Goal: Task Accomplishment & Management: Use online tool/utility

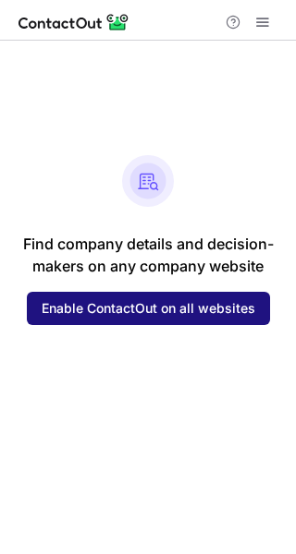
click at [217, 318] on button "Enable ContactOut on all websites" at bounding box center [148, 308] width 243 height 33
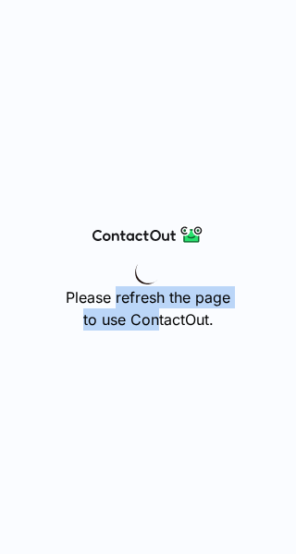
drag, startPoint x: 114, startPoint y: 296, endPoint x: 197, endPoint y: 328, distance: 89.2
click at [197, 328] on h3 "Please refresh the page to use ContactOut." at bounding box center [148, 308] width 164 height 44
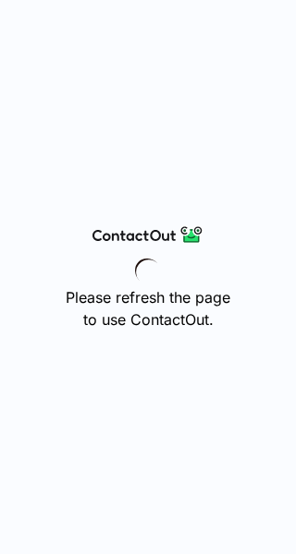
click at [204, 330] on h3 "Please refresh the page to use ContactOut." at bounding box center [148, 308] width 164 height 44
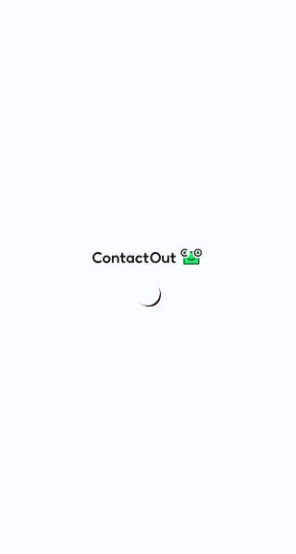
drag, startPoint x: 151, startPoint y: 222, endPoint x: 143, endPoint y: 283, distance: 61.4
click at [170, 280] on div at bounding box center [148, 277] width 296 height 554
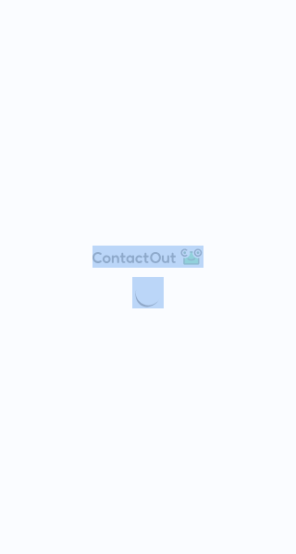
click at [108, 273] on div at bounding box center [148, 277] width 296 height 554
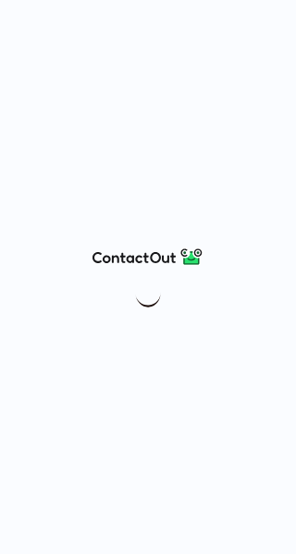
click at [211, 300] on div at bounding box center [148, 277] width 296 height 554
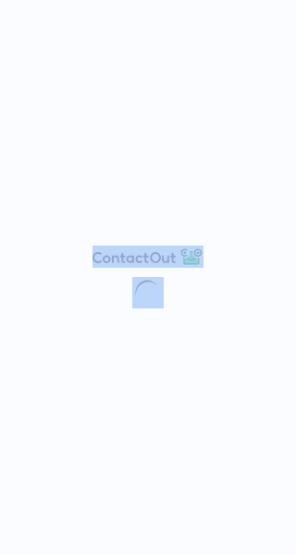
drag, startPoint x: 165, startPoint y: 286, endPoint x: 77, endPoint y: 262, distance: 91.9
click at [78, 263] on div at bounding box center [148, 277] width 296 height 554
click at [77, 262] on div at bounding box center [148, 277] width 296 height 554
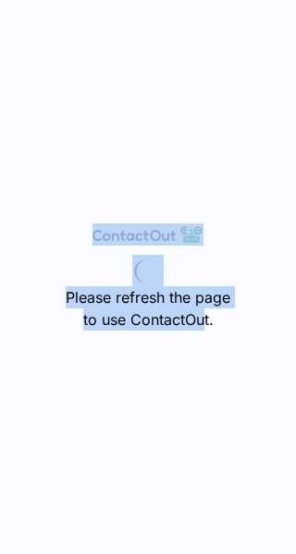
drag, startPoint x: 155, startPoint y: 260, endPoint x: 205, endPoint y: 358, distance: 109.9
click at [205, 358] on div "Please refresh the page to use ContactOut." at bounding box center [148, 277] width 296 height 554
click at [206, 358] on div "Please refresh the page to use ContactOut." at bounding box center [148, 277] width 296 height 554
